Goal: Use online tool/utility: Utilize a website feature to perform a specific function

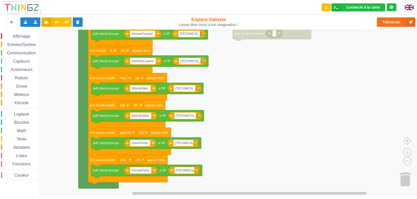
click at [293, 78] on div "Affichage Entrées/Sorties Communication Capteurs Actionneurs Robots Grove Moteu…" at bounding box center [210, 113] width 421 height 166
click at [396, 25] on button "Téléverser" at bounding box center [396, 21] width 39 height 9
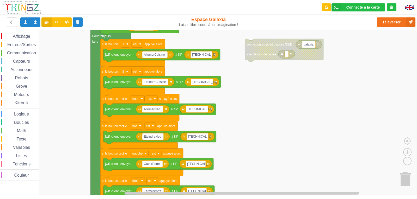
click at [301, 117] on div "Affichage Entrées/Sorties Communication Capteurs Actionneurs Robots Grove Moteu…" at bounding box center [210, 113] width 421 height 166
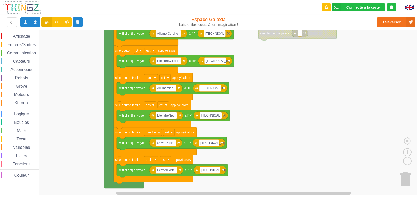
click at [291, 119] on rect "Espace de travail de Blocky" at bounding box center [210, 113] width 421 height 166
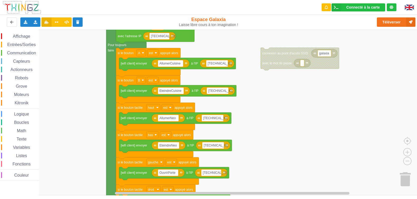
click at [253, 126] on div "Affichage Entrées/Sorties Communication Capteurs Actionneurs Robots Grove Moteu…" at bounding box center [210, 113] width 421 height 166
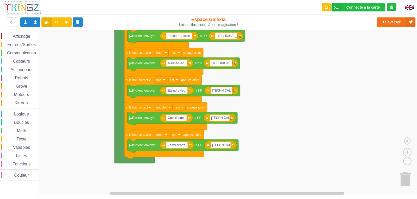
click at [262, 95] on rect "Espace de travail de Blocky" at bounding box center [210, 113] width 421 height 166
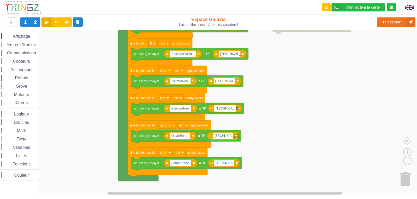
click at [268, 119] on rect "Espace de travail de Blocky" at bounding box center [210, 113] width 421 height 166
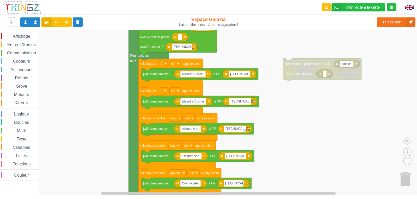
click at [289, 166] on rect "Espace de travail de Blocky" at bounding box center [210, 113] width 421 height 166
